Goal: Task Accomplishment & Management: Manage account settings

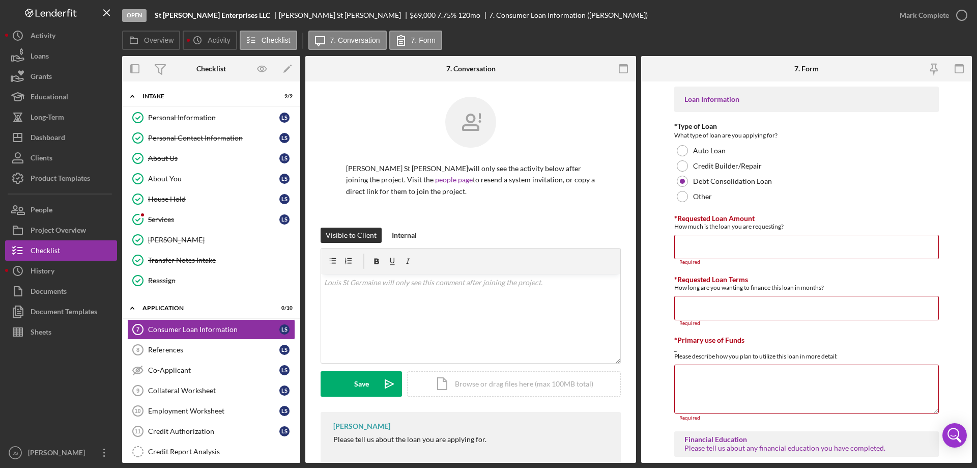
scroll to position [133, 0]
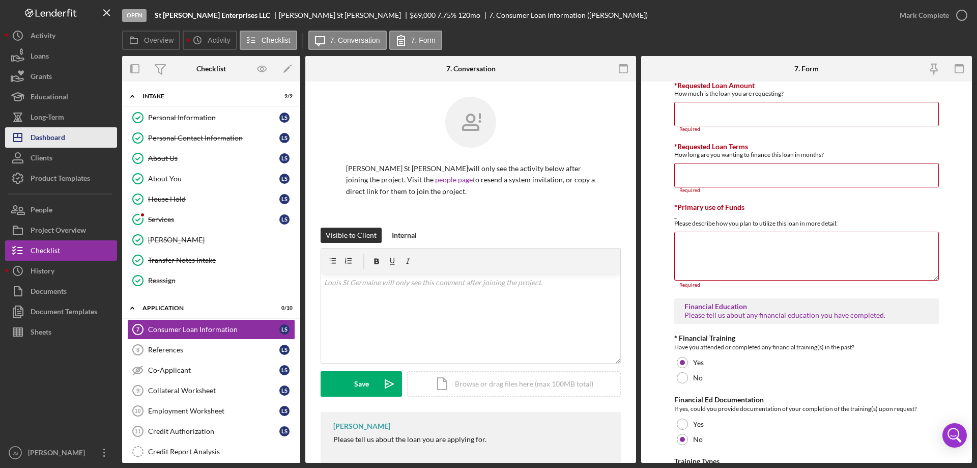
click at [67, 136] on button "Icon/Dashboard Dashboard" at bounding box center [61, 137] width 112 height 20
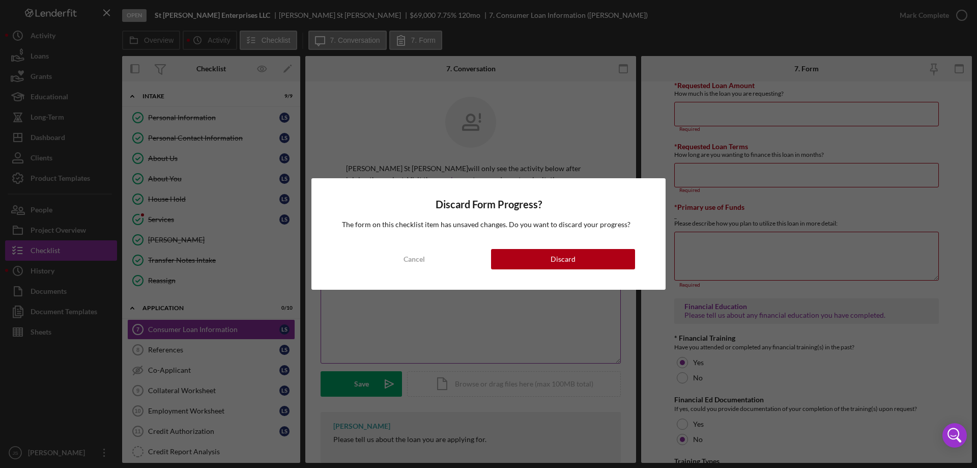
click at [422, 260] on div "Cancel" at bounding box center [413, 259] width 21 height 20
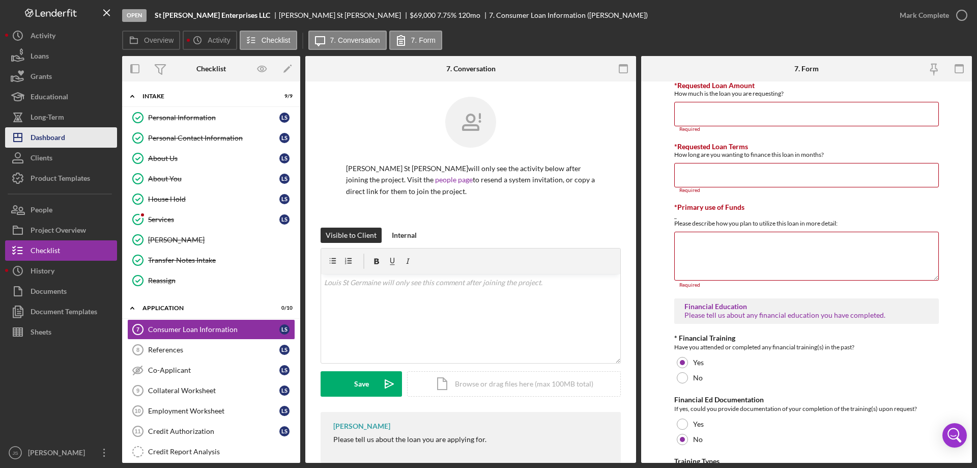
click at [53, 140] on div "Dashboard" at bounding box center [48, 138] width 35 height 23
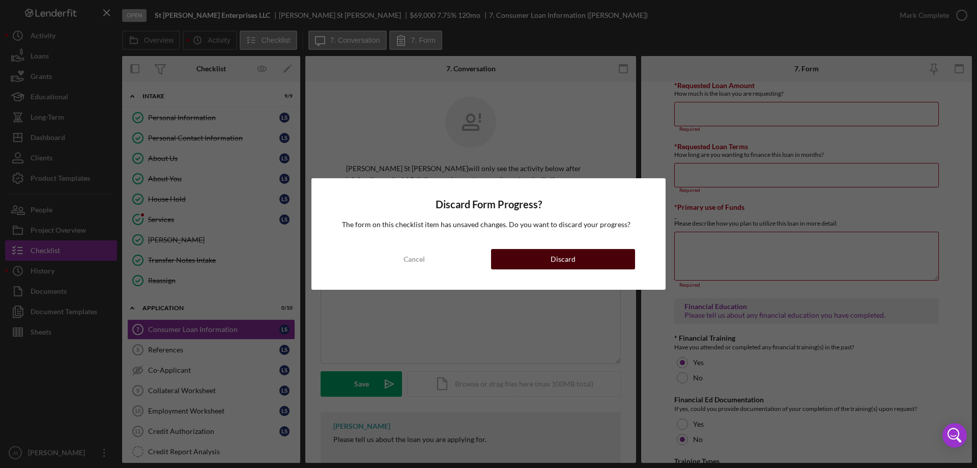
click at [539, 257] on button "Discard" at bounding box center [563, 259] width 144 height 20
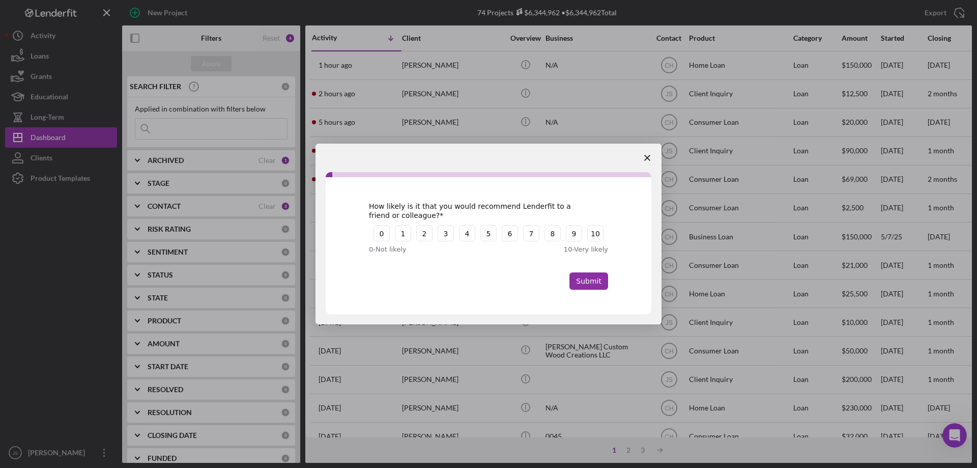
click at [648, 158] on polygon "Close survey" at bounding box center [647, 158] width 6 height 6
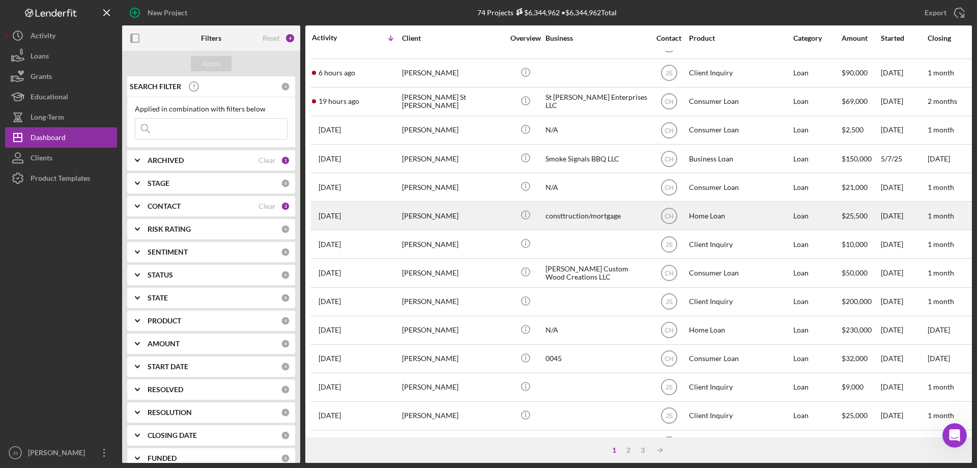
scroll to position [102, 0]
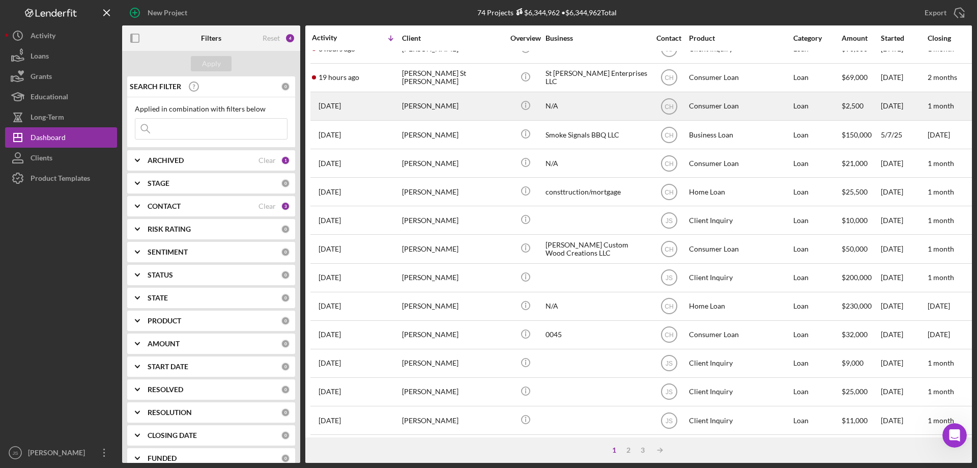
click at [499, 110] on div "[PERSON_NAME]" at bounding box center [453, 106] width 102 height 27
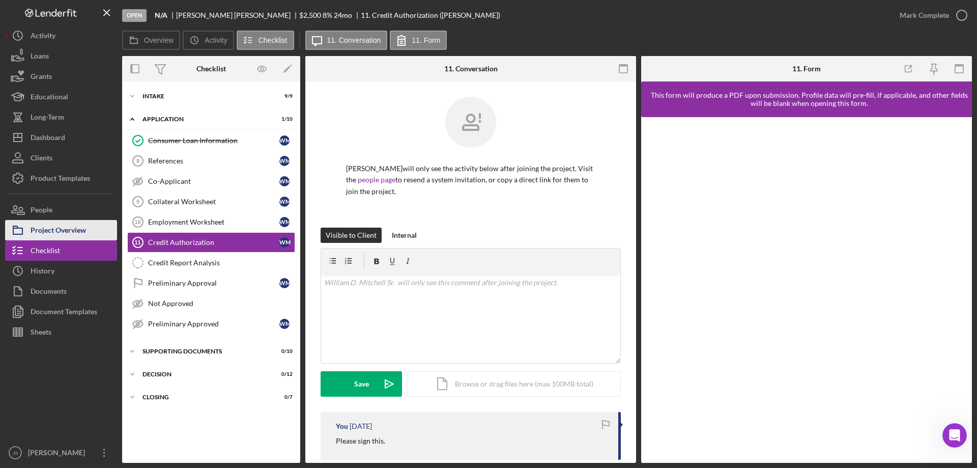
click at [83, 227] on div "Project Overview" at bounding box center [58, 231] width 55 height 23
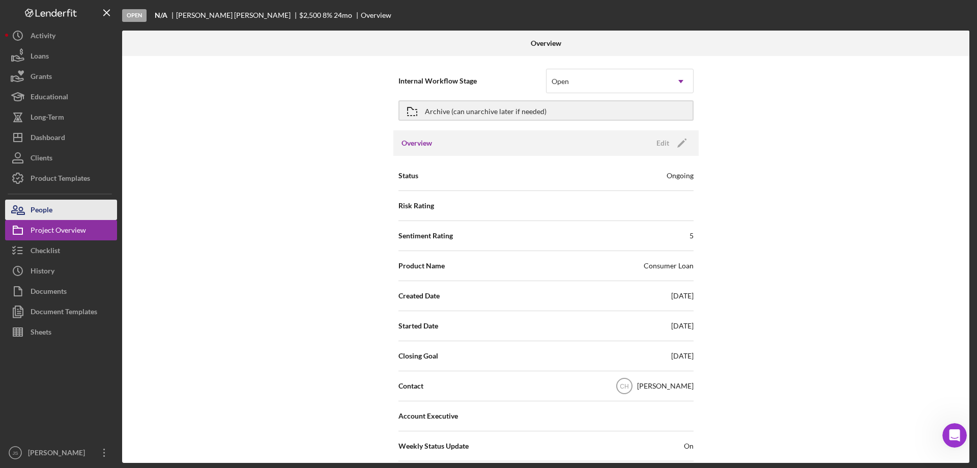
click at [73, 209] on button "People" at bounding box center [61, 209] width 112 height 20
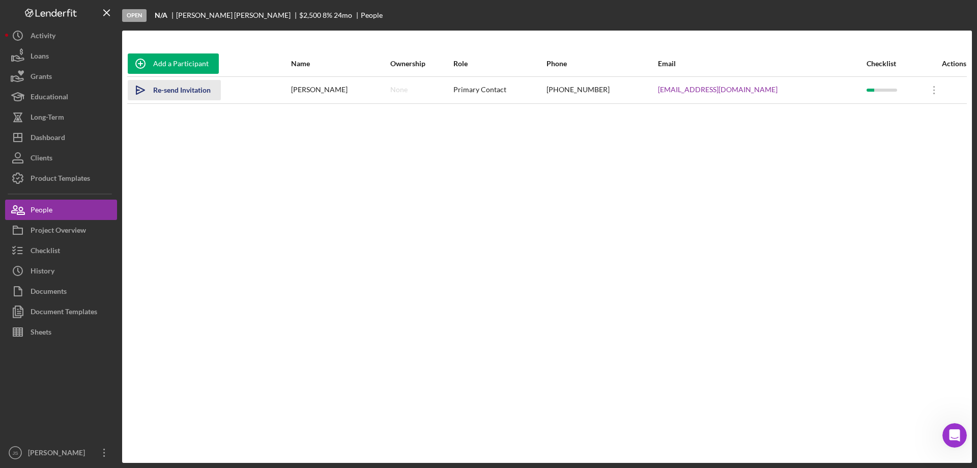
click at [161, 90] on div "Re-send Invitation" at bounding box center [181, 90] width 57 height 20
drag, startPoint x: 50, startPoint y: 135, endPoint x: 79, endPoint y: 199, distance: 70.4
click at [51, 135] on div "Dashboard" at bounding box center [48, 138] width 35 height 23
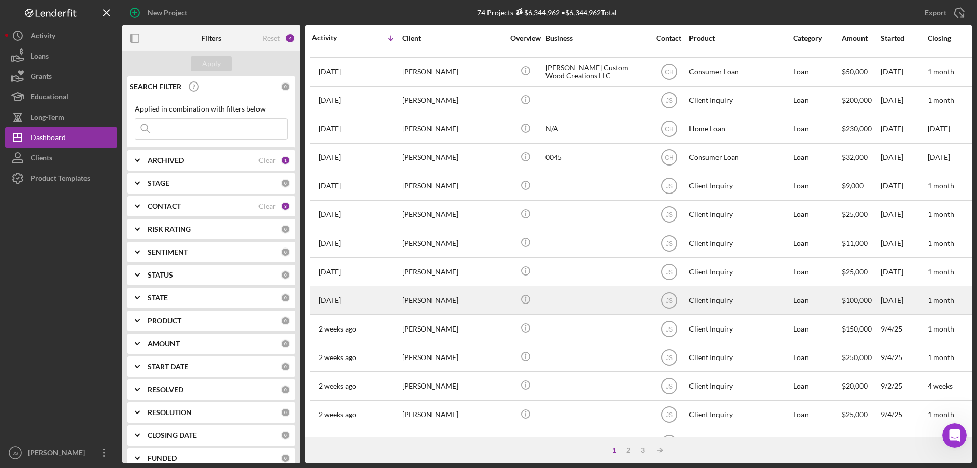
scroll to position [340, 0]
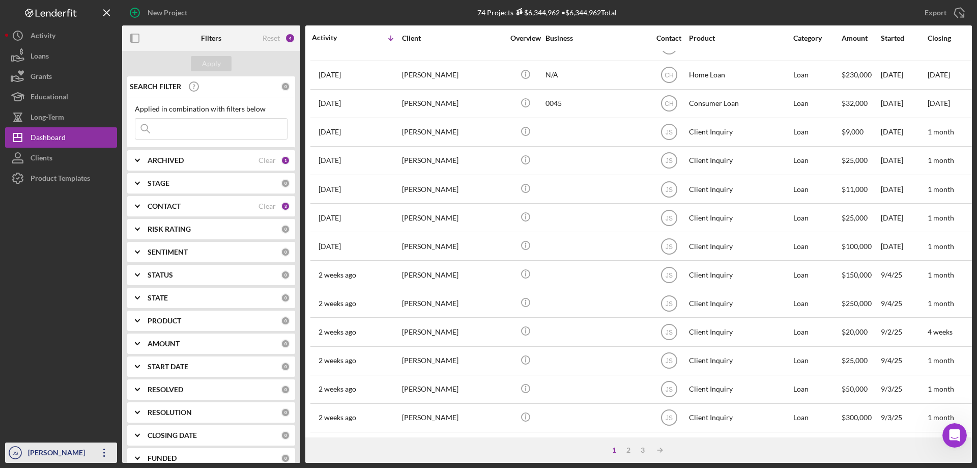
click at [52, 454] on div "[PERSON_NAME]" at bounding box center [58, 453] width 66 height 23
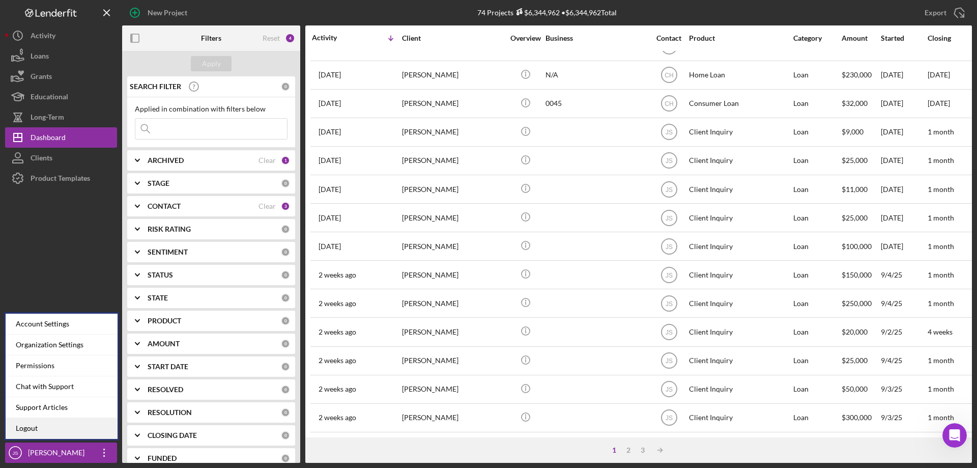
click at [43, 430] on link "Logout" at bounding box center [62, 428] width 112 height 21
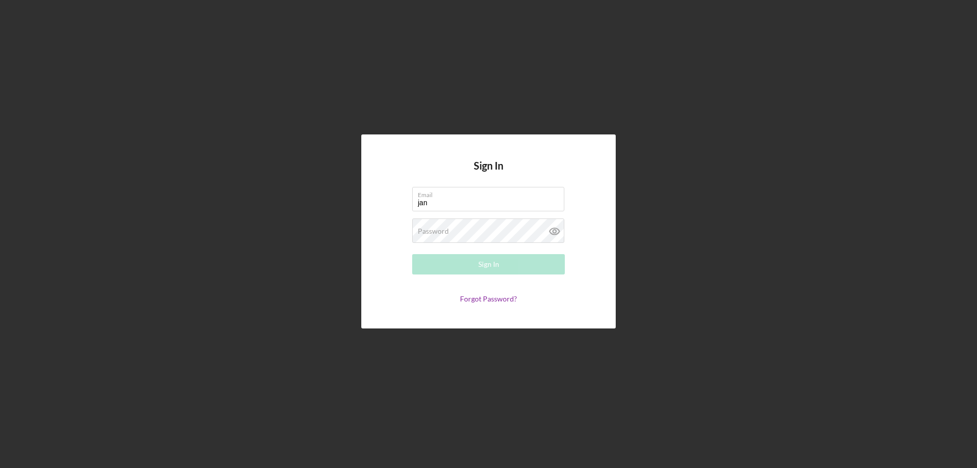
type input "[PERSON_NAME][EMAIL_ADDRESS][PERSON_NAME][DOMAIN_NAME]"
click at [457, 228] on div "Password Required" at bounding box center [488, 230] width 153 height 25
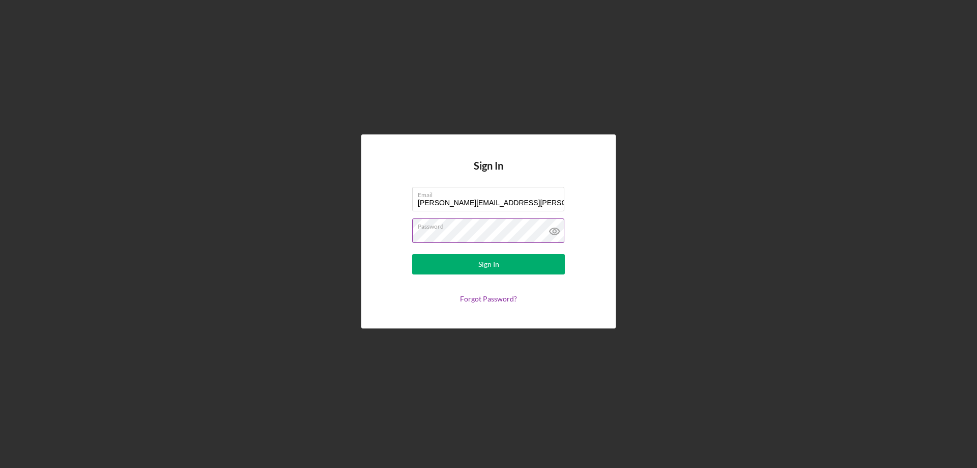
click at [412, 254] on button "Sign In" at bounding box center [488, 264] width 153 height 20
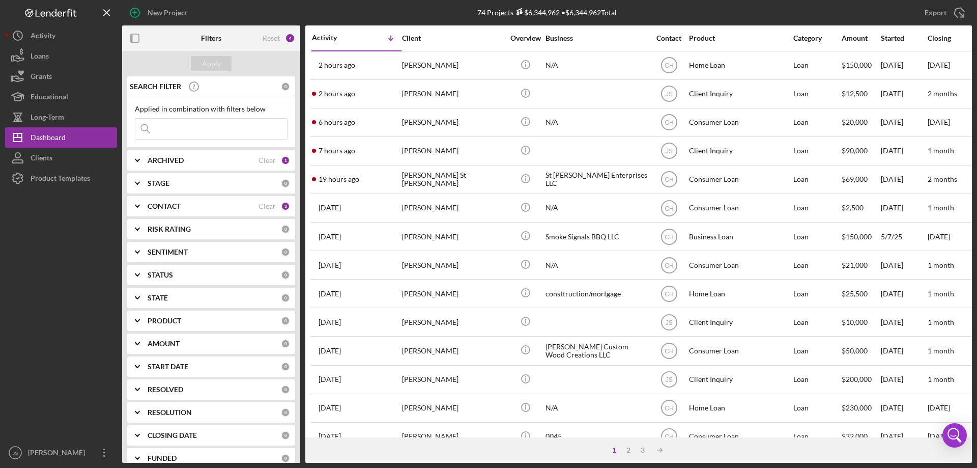
click at [168, 129] on input at bounding box center [211, 129] width 152 height 20
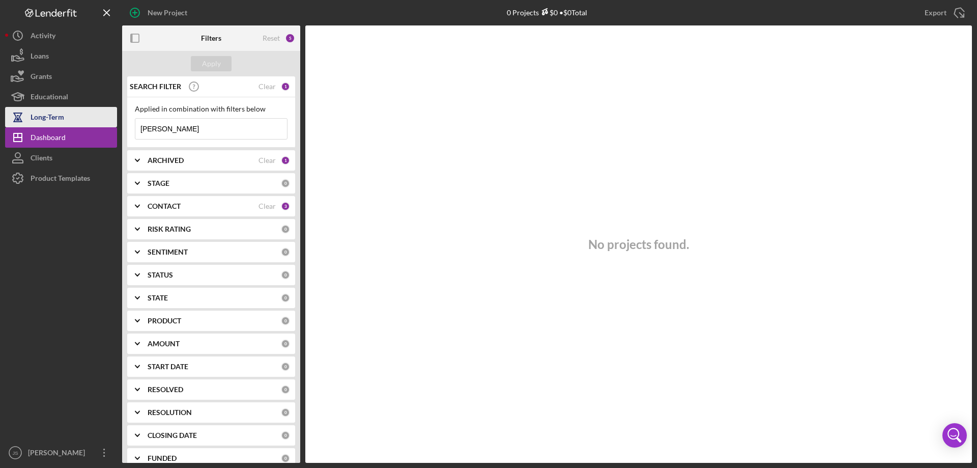
drag, startPoint x: 166, startPoint y: 127, endPoint x: 46, endPoint y: 124, distance: 120.1
click at [46, 124] on div "New Project 0 Projects $0 • $0 Total Export Icon/Export Filters Reset 5 Apply S…" at bounding box center [488, 231] width 967 height 462
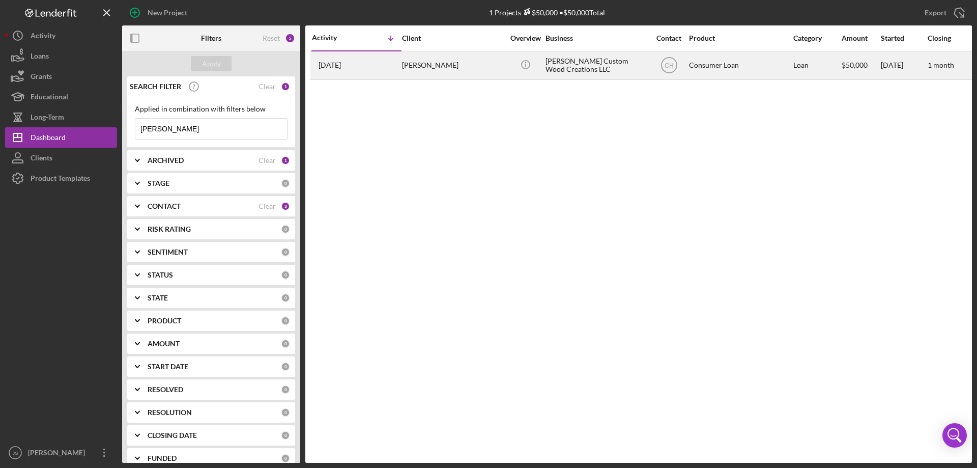
type input "[PERSON_NAME]"
click at [483, 67] on div "[PERSON_NAME]" at bounding box center [453, 65] width 102 height 27
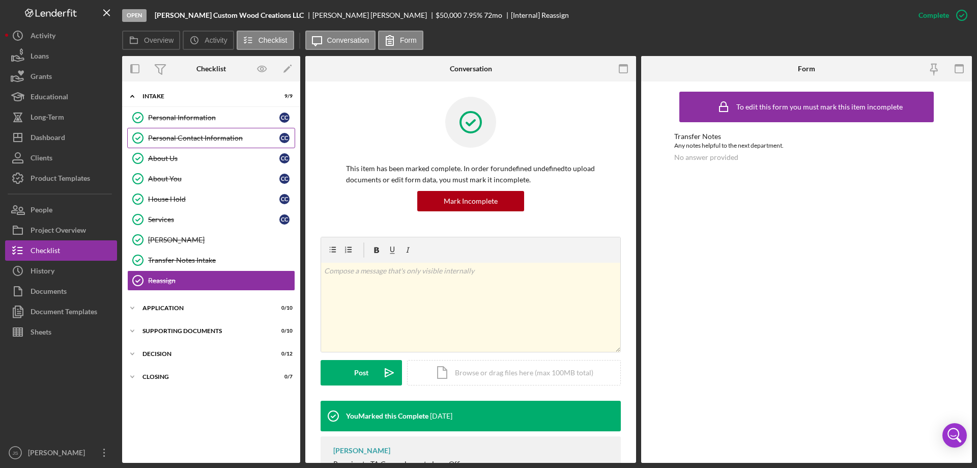
drag, startPoint x: 203, startPoint y: 138, endPoint x: 221, endPoint y: 145, distance: 19.2
click at [204, 138] on div "Personal Contact Information" at bounding box center [213, 138] width 131 height 8
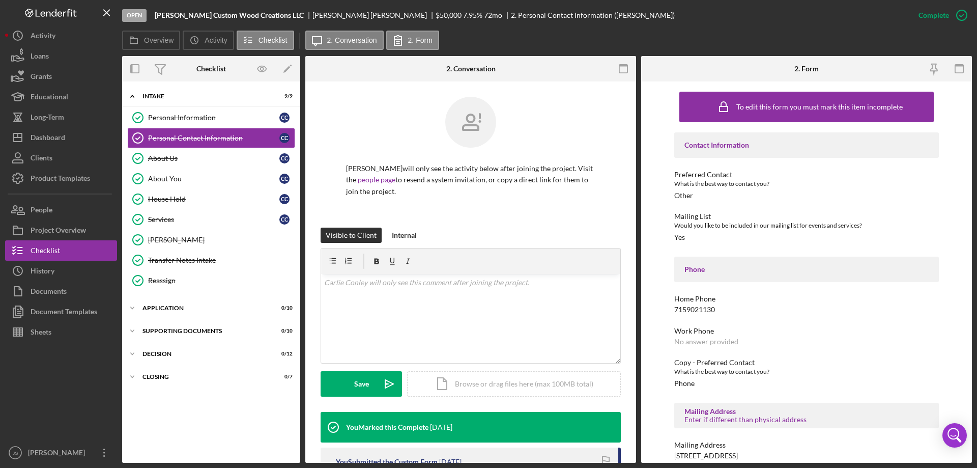
scroll to position [51, 0]
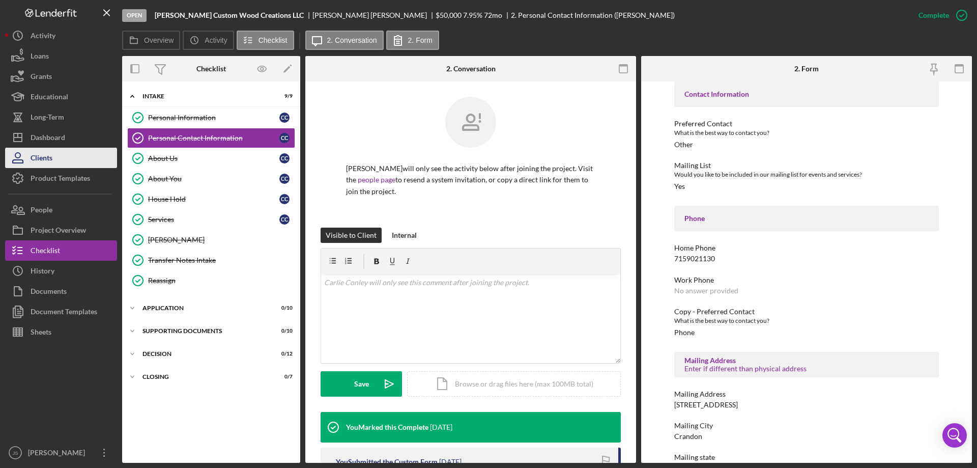
click at [47, 160] on div "Clients" at bounding box center [42, 159] width 22 height 23
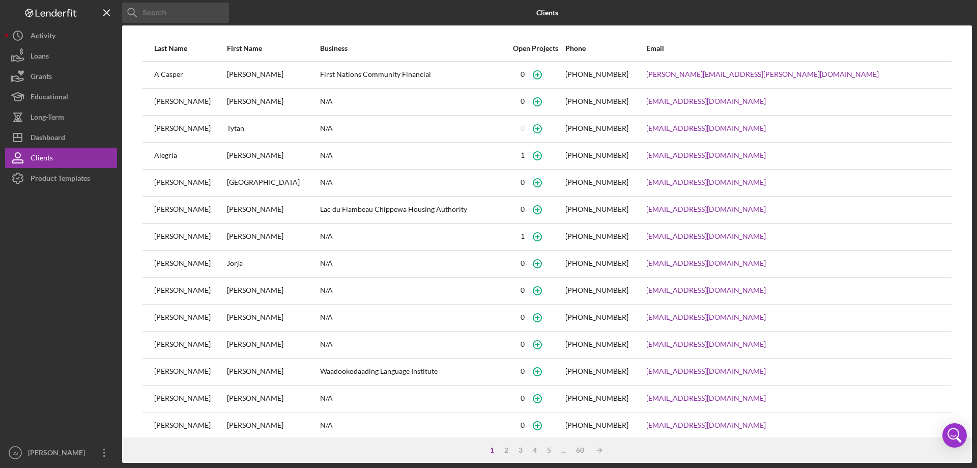
click at [165, 12] on input at bounding box center [175, 13] width 107 height 20
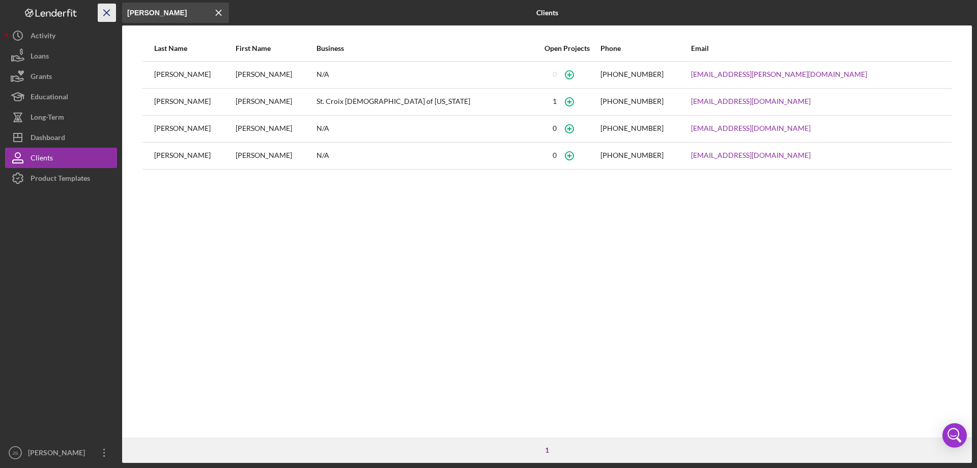
drag, startPoint x: 152, startPoint y: 12, endPoint x: 111, endPoint y: 10, distance: 41.3
click at [111, 10] on div "Icon/Menu Close [PERSON_NAME] Icon/Menu Close Clients Last Name First Name Busi…" at bounding box center [488, 231] width 967 height 462
type input "C"
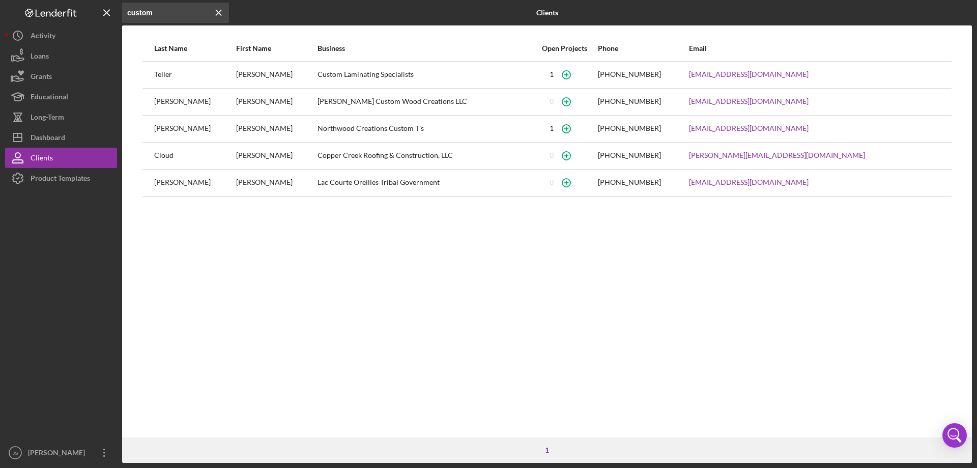
type input "custom"
